Goal: Obtain resource: Download file/media

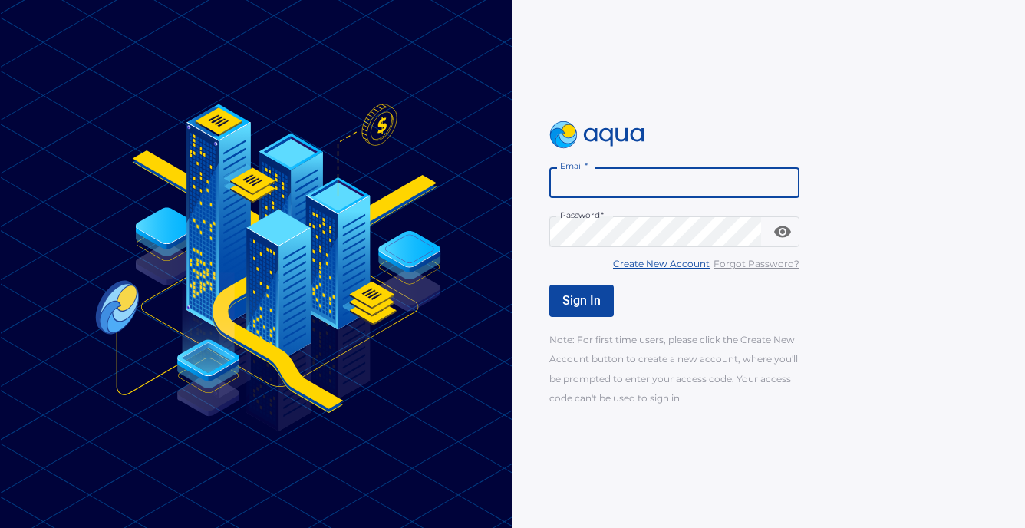
type input "**********"
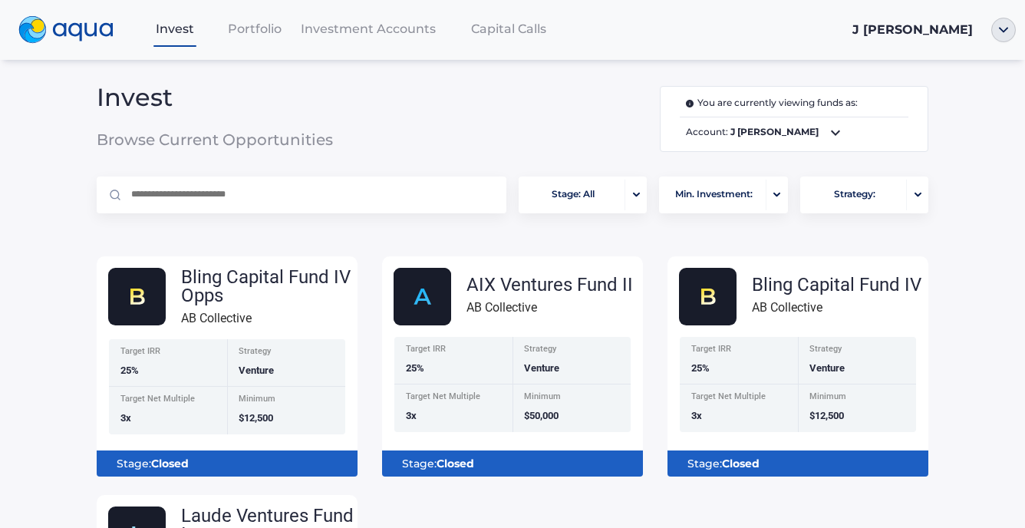
click at [827, 131] on icon at bounding box center [835, 132] width 18 height 18
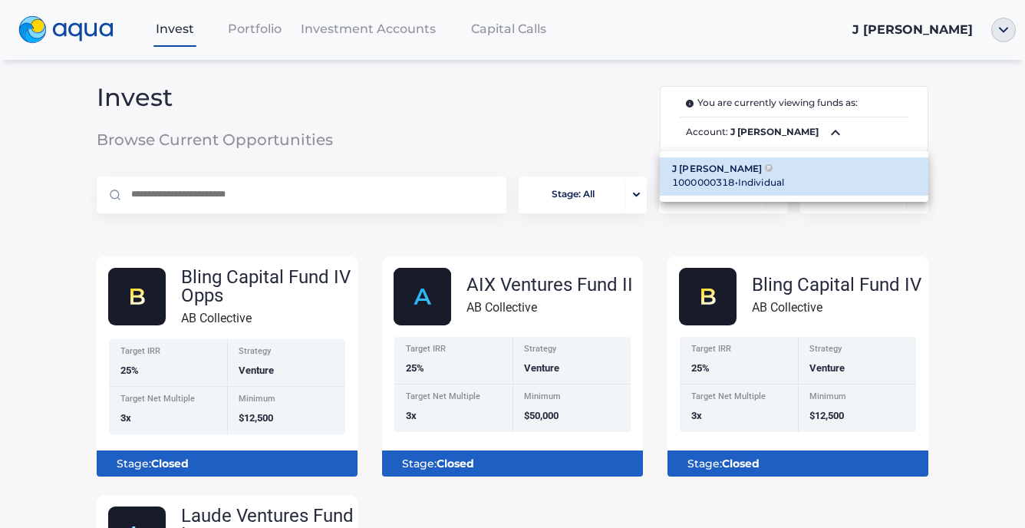
click at [547, 124] on div at bounding box center [512, 264] width 1025 height 528
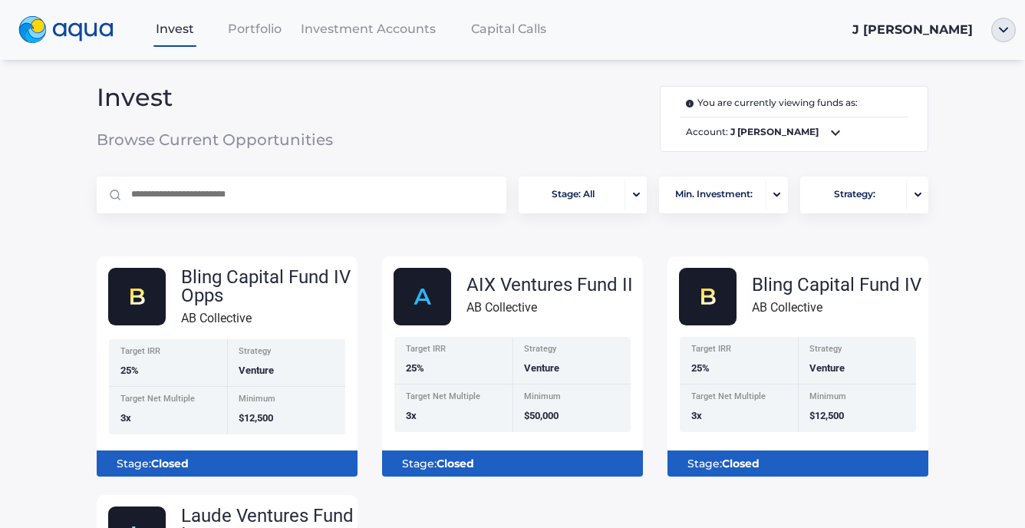
click at [269, 25] on span "Portfolio" at bounding box center [255, 28] width 54 height 15
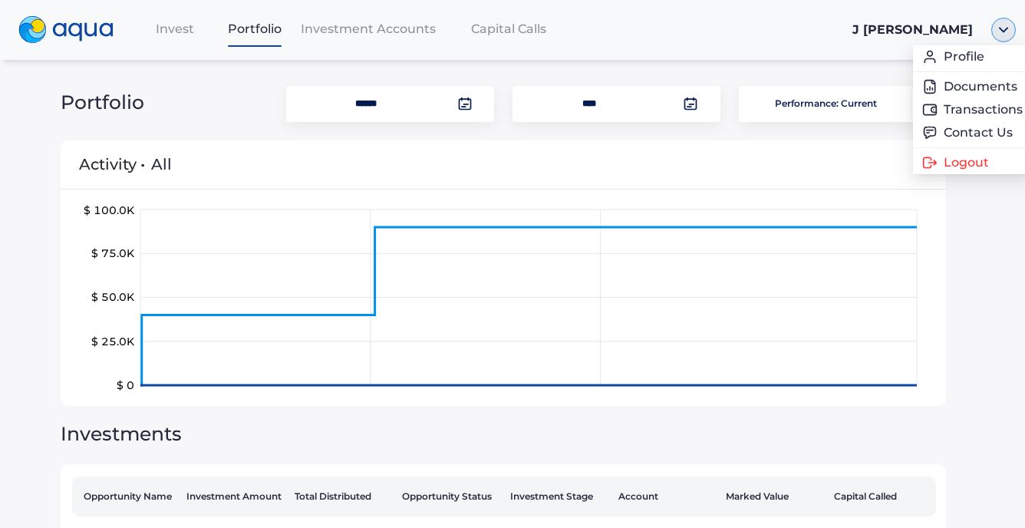
click at [1002, 28] on img "button" at bounding box center [1003, 30] width 25 height 25
click at [962, 83] on link "Documents" at bounding box center [957, 86] width 100 height 15
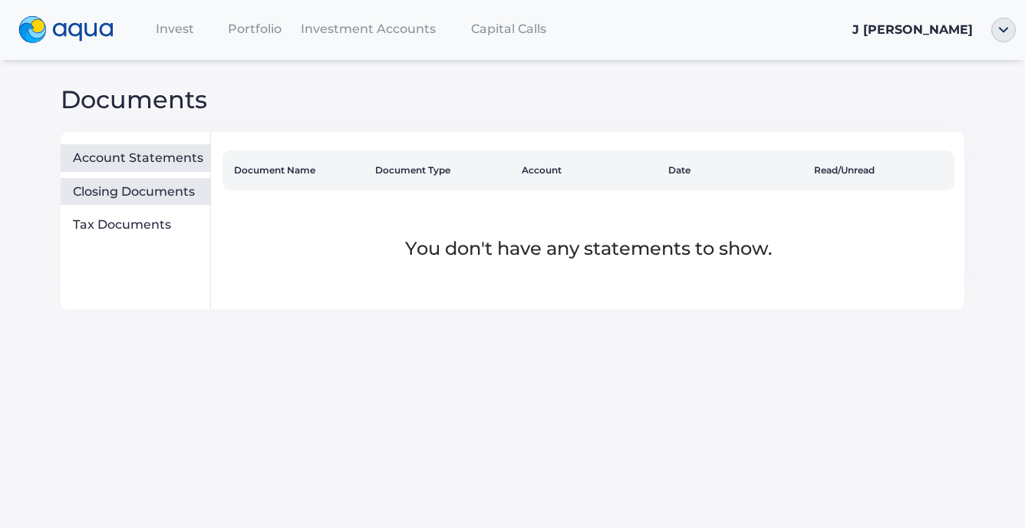
click at [123, 189] on div "Closing Documents" at bounding box center [138, 191] width 131 height 15
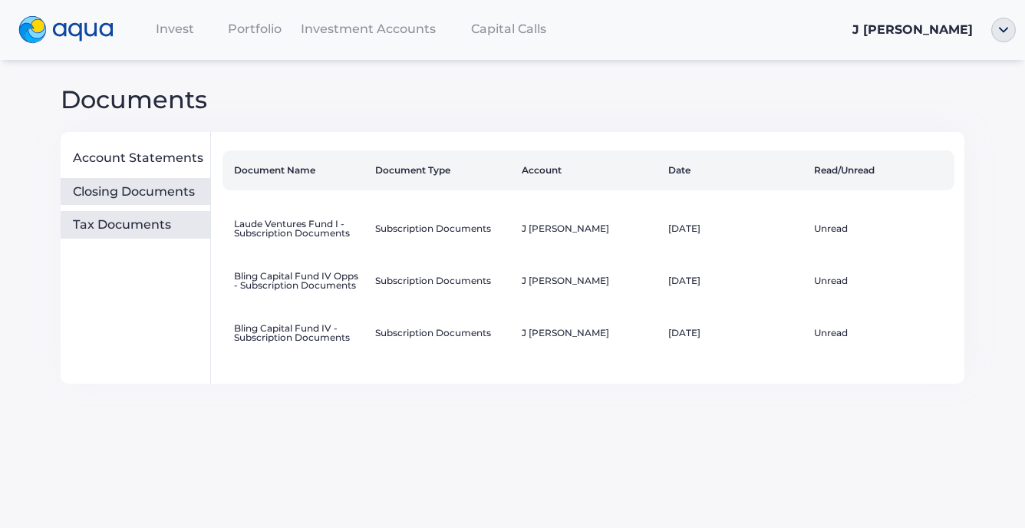
click at [118, 222] on div "Tax Documents" at bounding box center [138, 224] width 131 height 15
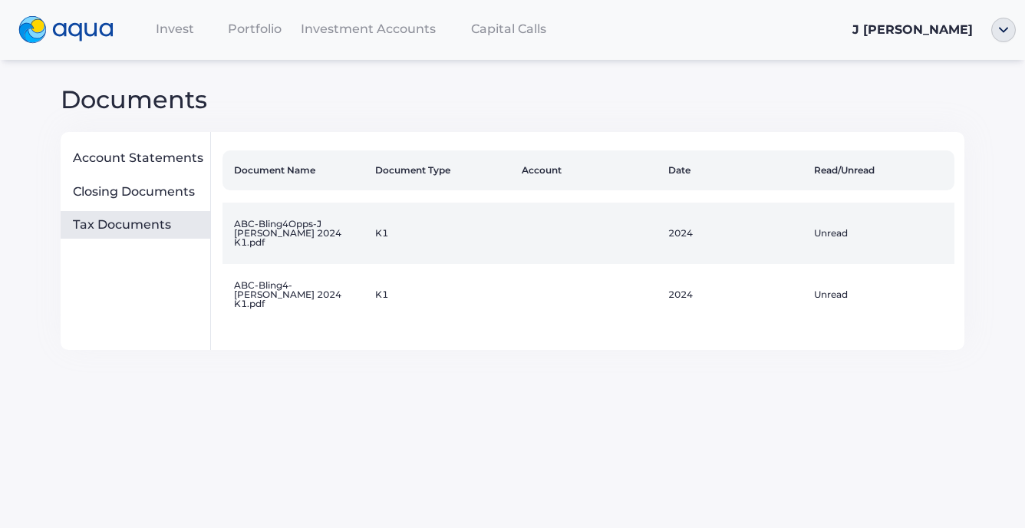
click at [823, 230] on td "Unread" at bounding box center [881, 232] width 146 height 61
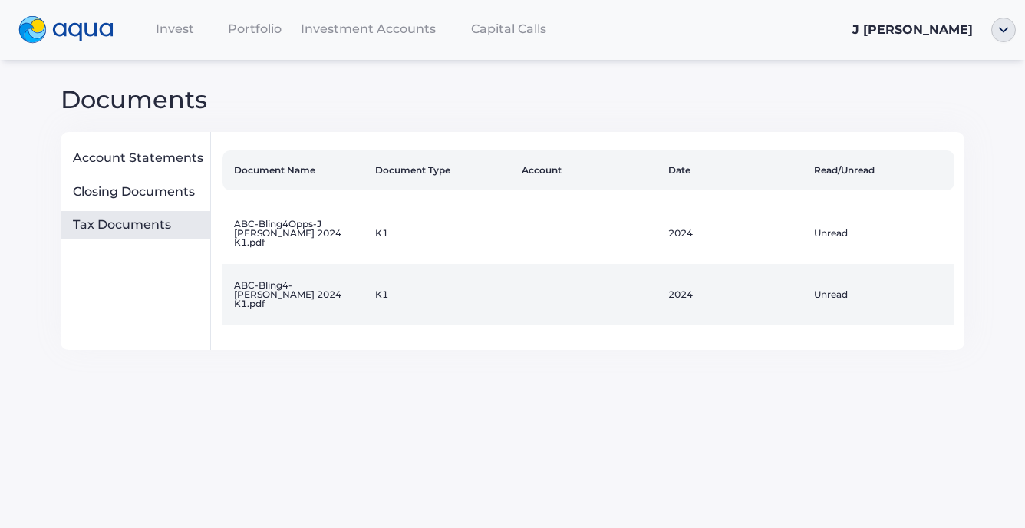
click at [742, 288] on td "2024" at bounding box center [735, 294] width 146 height 61
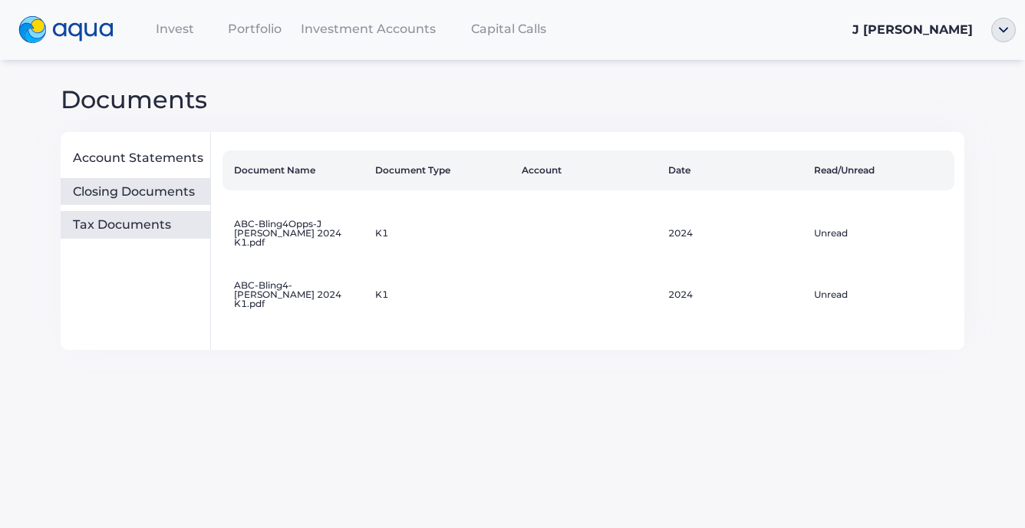
click at [161, 189] on div "Closing Documents" at bounding box center [138, 191] width 131 height 15
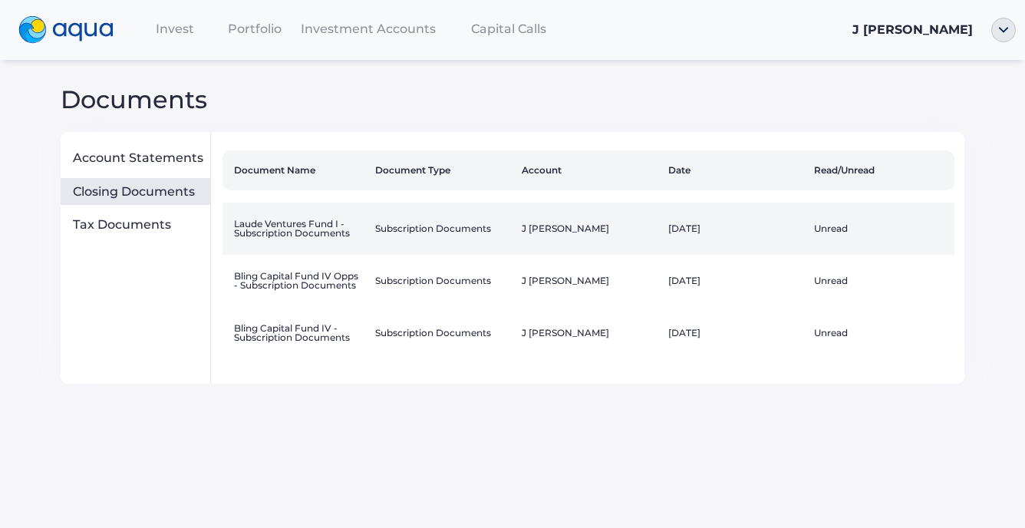
click at [298, 226] on td "Laude Ventures Fund I - Subscription Documents" at bounding box center [295, 228] width 146 height 52
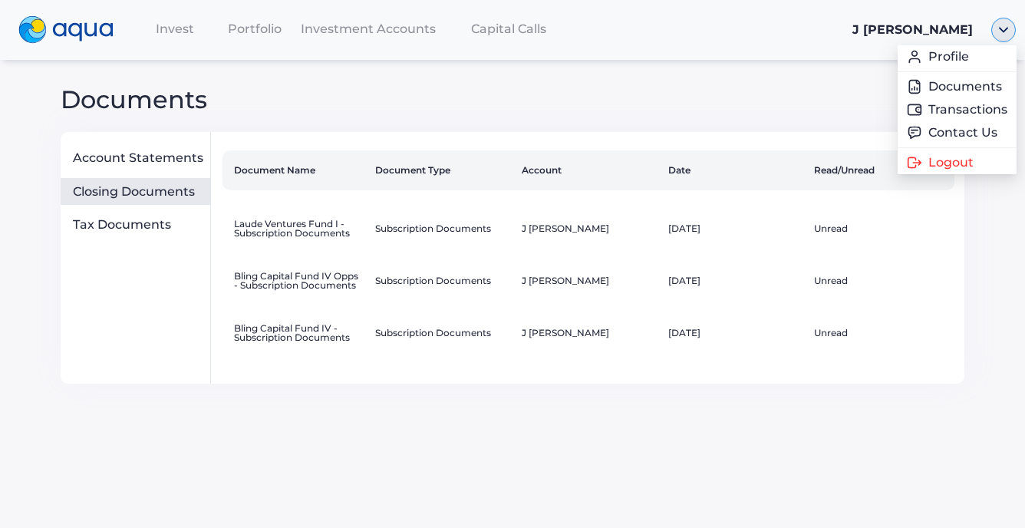
click at [1000, 34] on img "button" at bounding box center [1003, 30] width 25 height 25
click at [950, 164] on span "Logout" at bounding box center [950, 162] width 45 height 12
